Goal: Check status

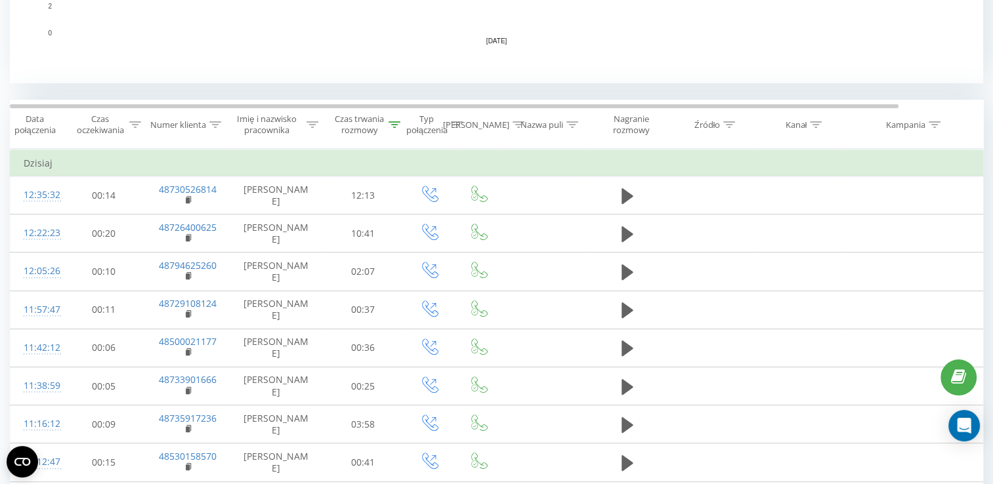
scroll to position [587, 0]
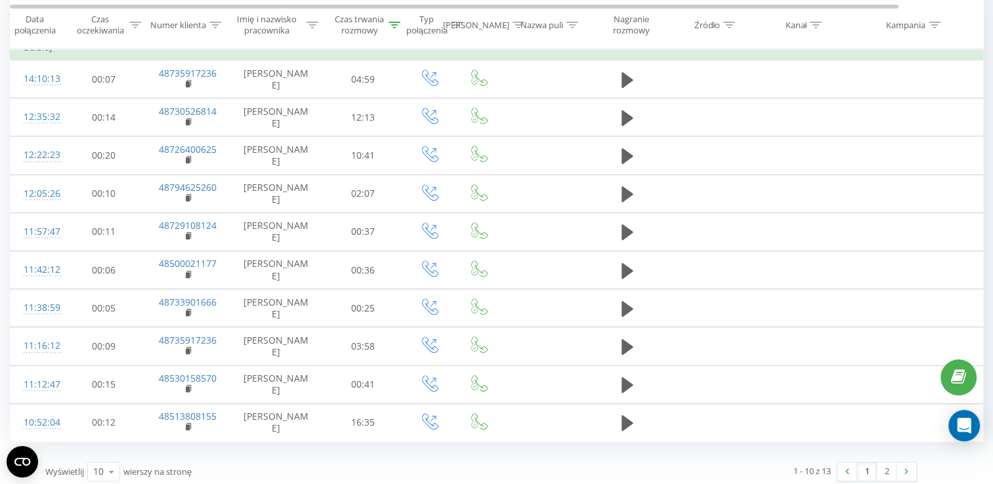
scroll to position [587, 0]
